Goal: Task Accomplishment & Management: Manage account settings

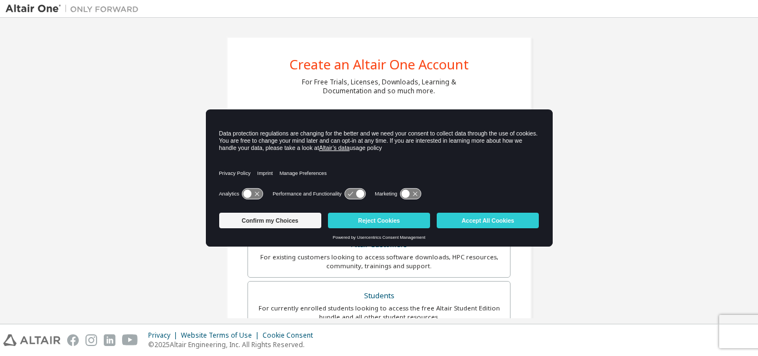
click at [348, 177] on div "Privacy Policy Imprint Manage Preferences" at bounding box center [379, 170] width 320 height 32
click at [468, 220] on button "Accept All Cookies" at bounding box center [488, 220] width 102 height 16
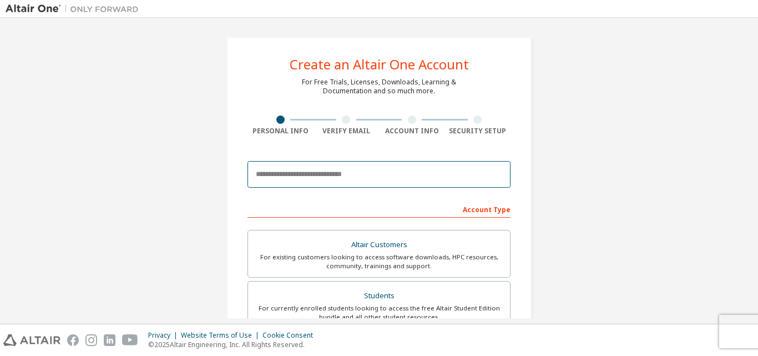
click at [354, 172] on input "email" at bounding box center [378, 174] width 263 height 27
type input "**********"
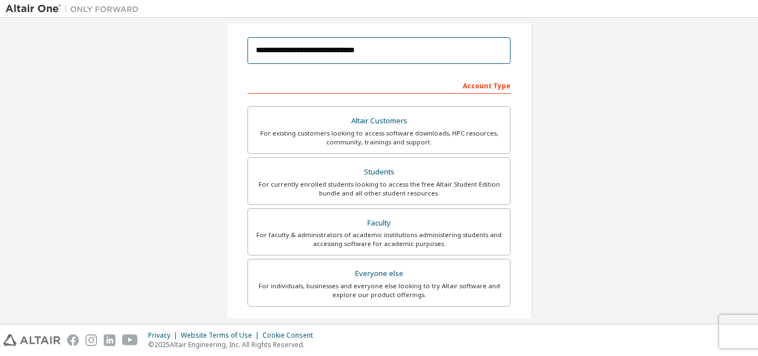
scroll to position [124, 0]
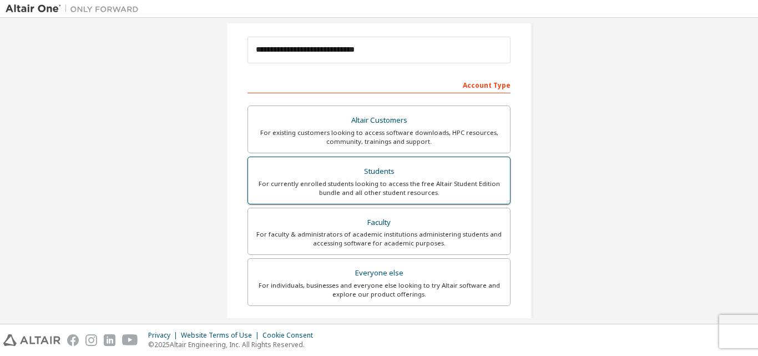
click at [349, 185] on div "For currently enrolled students looking to access the free Altair Student Editi…" at bounding box center [379, 188] width 249 height 18
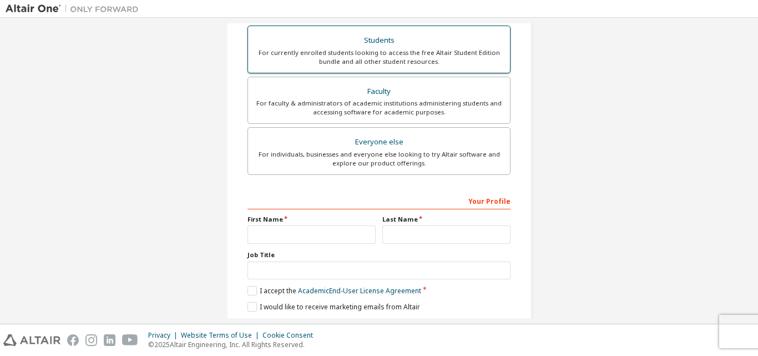
scroll to position [293, 0]
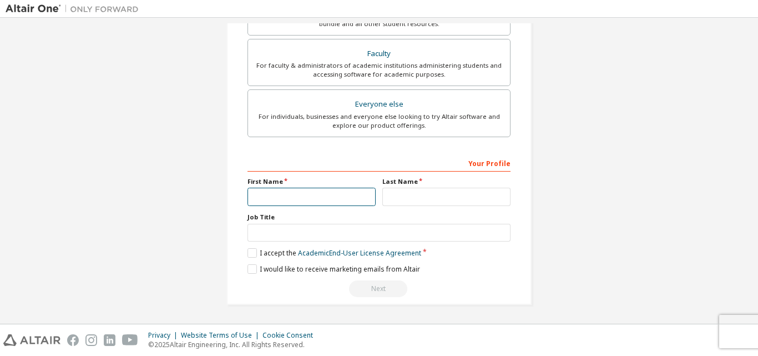
click at [320, 198] on input "text" at bounding box center [311, 197] width 128 height 18
type input "*******"
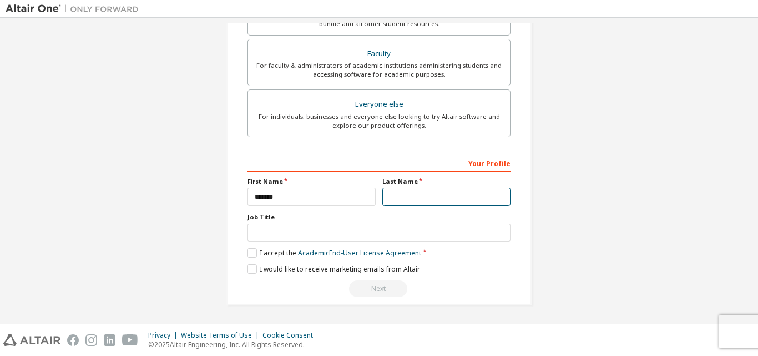
click at [406, 198] on input "text" at bounding box center [446, 197] width 128 height 18
type input "*"
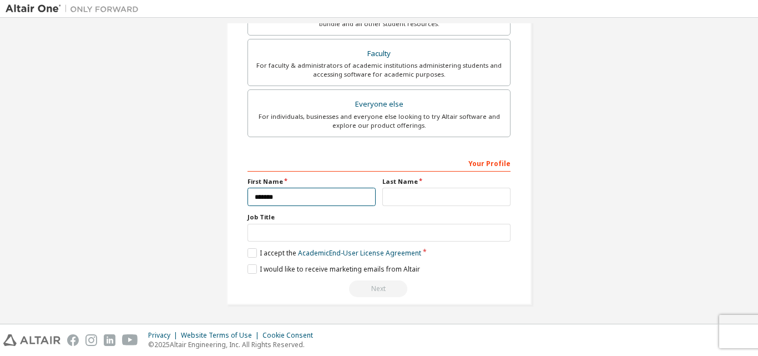
click at [315, 202] on input "*******" at bounding box center [311, 197] width 128 height 18
type input "*"
type input "*******"
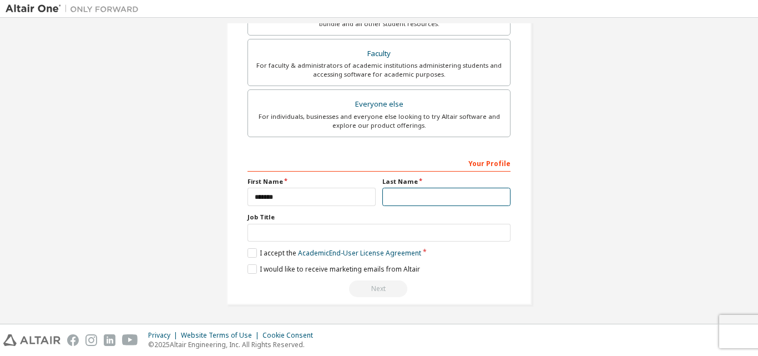
click at [394, 195] on input "text" at bounding box center [446, 197] width 128 height 18
type input "*******"
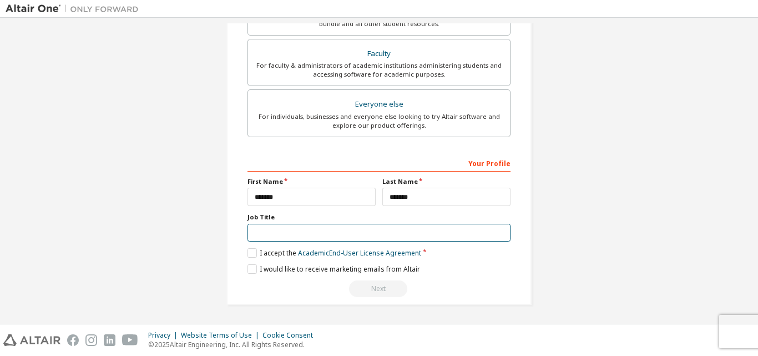
click at [357, 231] on input "text" at bounding box center [378, 233] width 263 height 18
type input "*******"
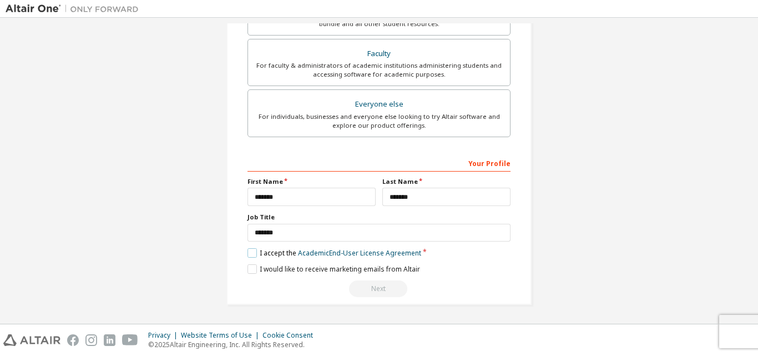
click at [251, 251] on label "I accept the Academic End-User License Agreement" at bounding box center [334, 252] width 174 height 9
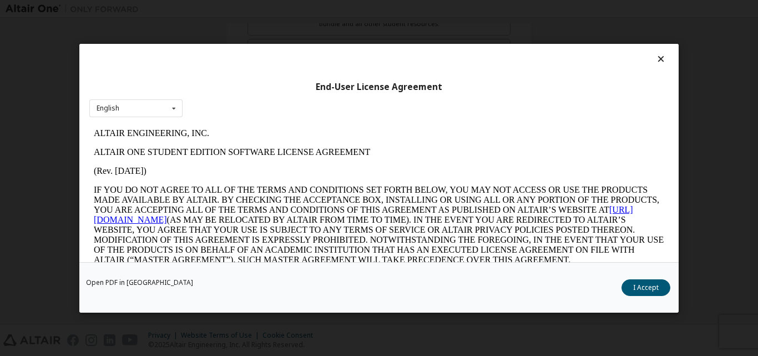
scroll to position [0, 0]
click at [631, 286] on button "I Accept" at bounding box center [645, 287] width 49 height 17
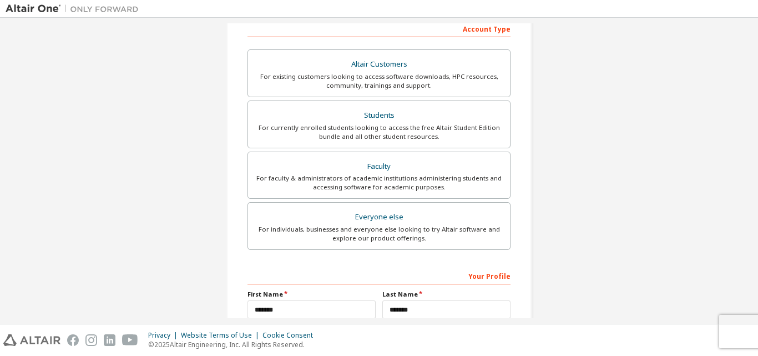
scroll to position [293, 0]
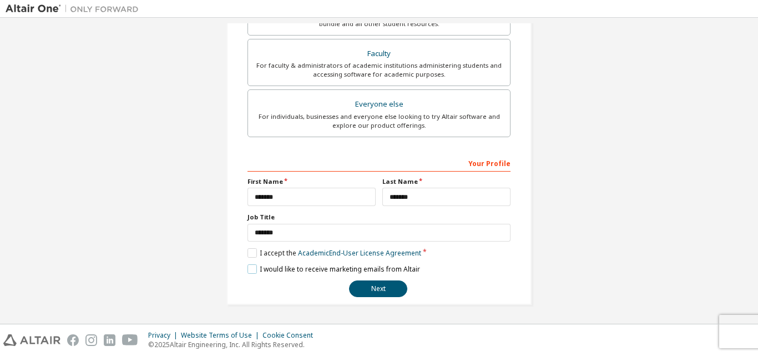
click at [248, 271] on label "I would like to receive marketing emails from Altair" at bounding box center [333, 268] width 173 height 9
click at [251, 269] on label "I would like to receive marketing emails from Altair" at bounding box center [333, 268] width 173 height 9
click at [366, 288] on button "Next" at bounding box center [378, 288] width 58 height 17
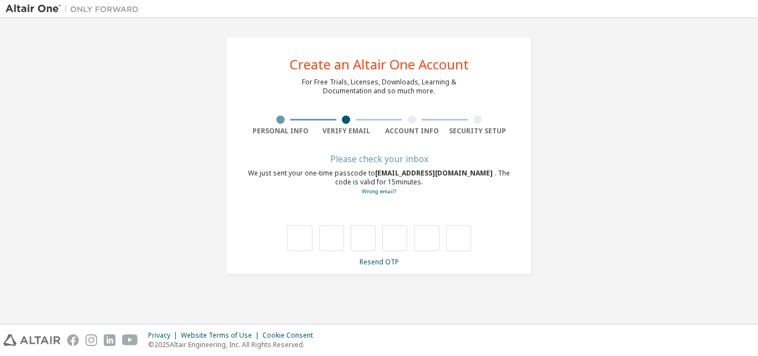
scroll to position [0, 0]
type input "*"
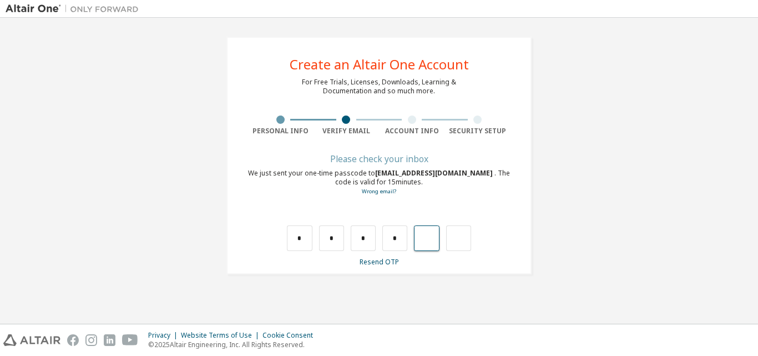
type input "*"
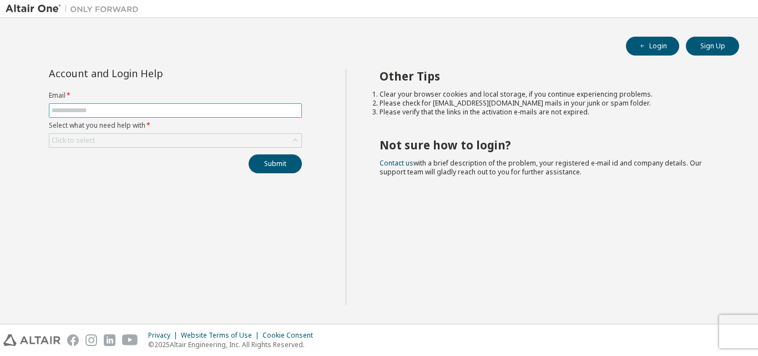
click at [140, 114] on input "text" at bounding box center [175, 110] width 247 height 9
type input "**********"
click at [127, 138] on div "Click to select" at bounding box center [175, 140] width 252 height 13
click at [145, 138] on div "Click to select" at bounding box center [175, 140] width 252 height 13
click at [135, 109] on input "text" at bounding box center [175, 110] width 247 height 9
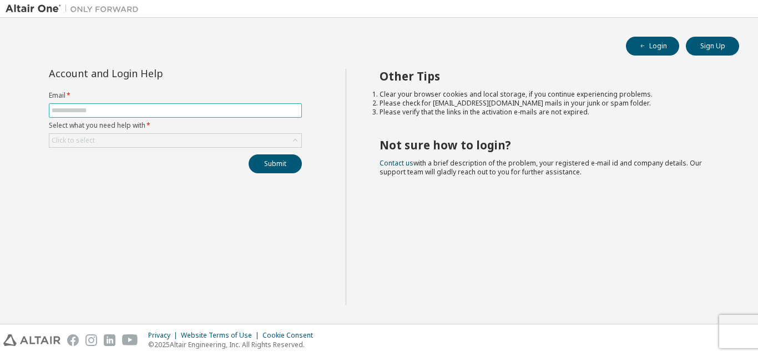
type input "**********"
click at [128, 138] on div "Click to select" at bounding box center [175, 140] width 252 height 13
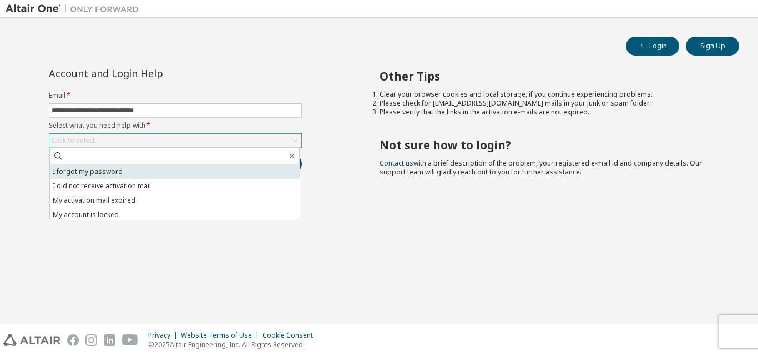
click at [115, 169] on li "I forgot my password" at bounding box center [175, 171] width 250 height 14
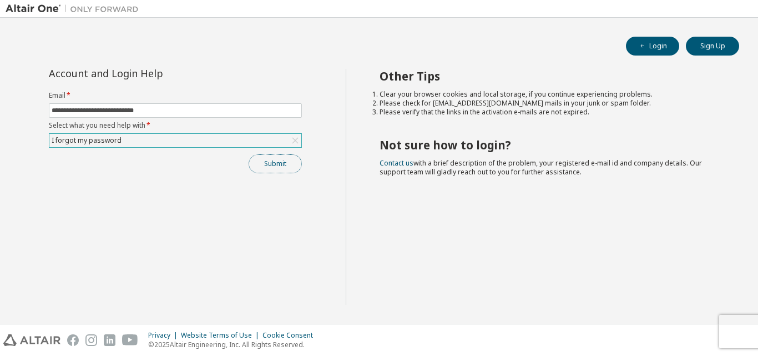
click at [267, 166] on button "Submit" at bounding box center [275, 163] width 53 height 19
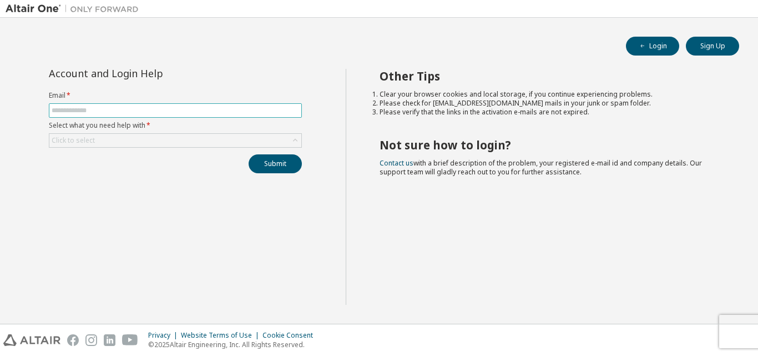
click at [165, 111] on input "text" at bounding box center [175, 110] width 247 height 9
type input "**********"
click at [149, 141] on div "Click to select" at bounding box center [175, 140] width 252 height 13
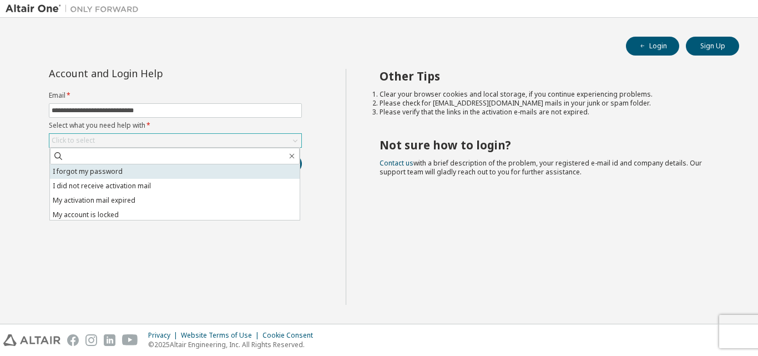
click at [140, 173] on li "I forgot my password" at bounding box center [175, 171] width 250 height 14
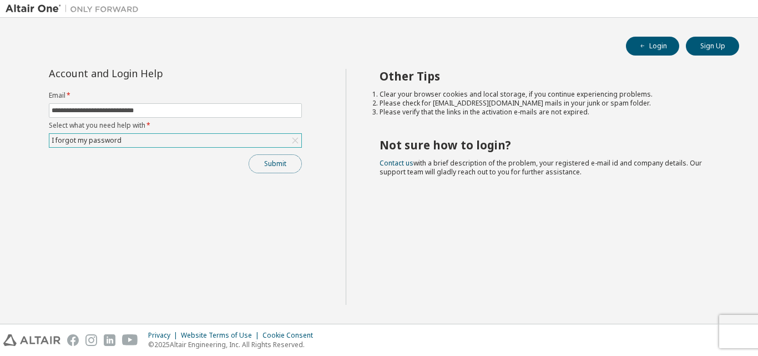
click at [269, 163] on button "Submit" at bounding box center [275, 163] width 53 height 19
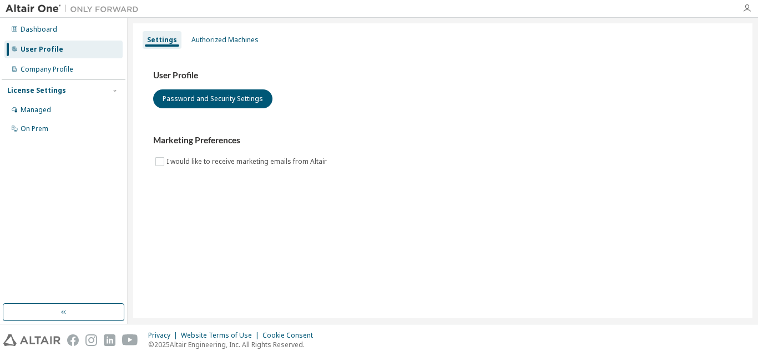
click at [748, 12] on icon "button" at bounding box center [746, 8] width 9 height 9
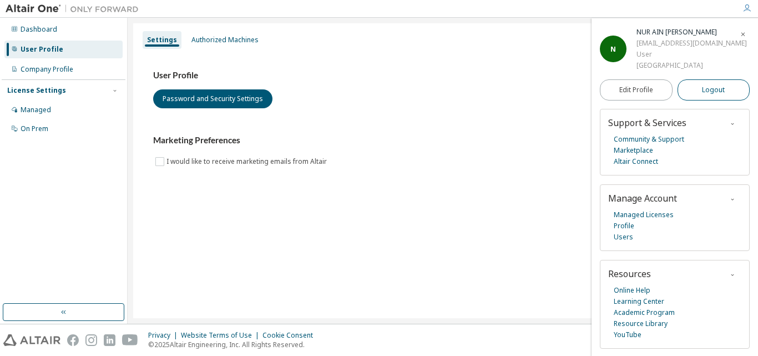
click at [710, 95] on span "Logout" at bounding box center [713, 89] width 23 height 11
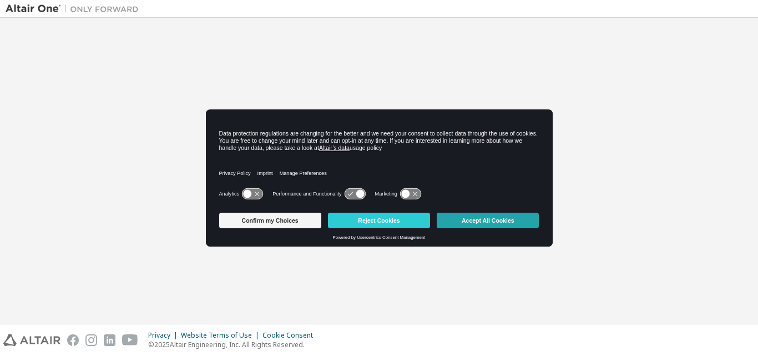
click at [507, 219] on button "Accept All Cookies" at bounding box center [488, 220] width 102 height 16
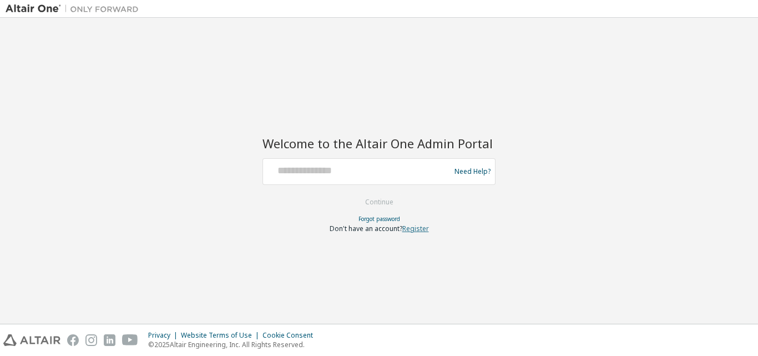
click at [408, 231] on link "Register" at bounding box center [415, 228] width 27 height 9
